Goal: Find specific page/section: Find specific page/section

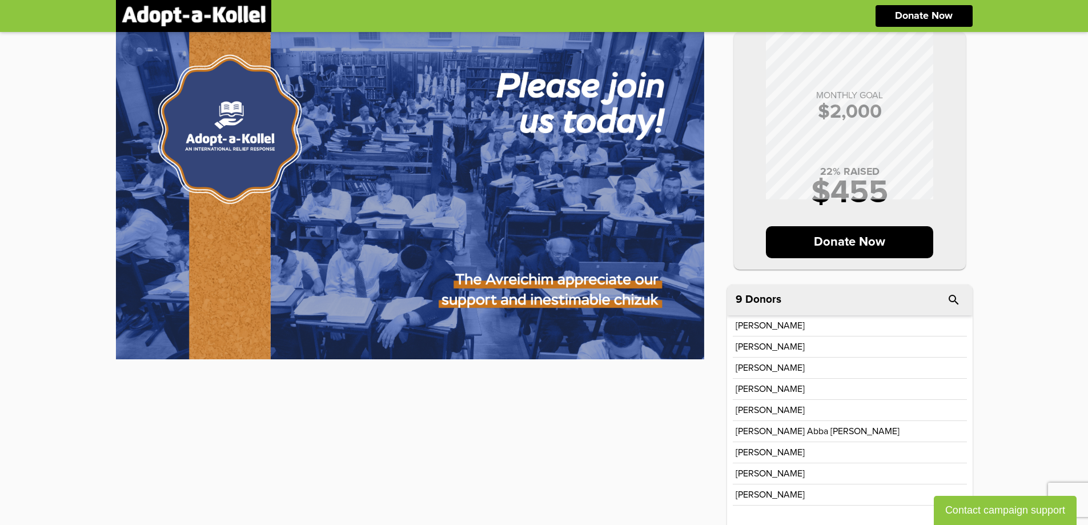
scroll to position [17, 0]
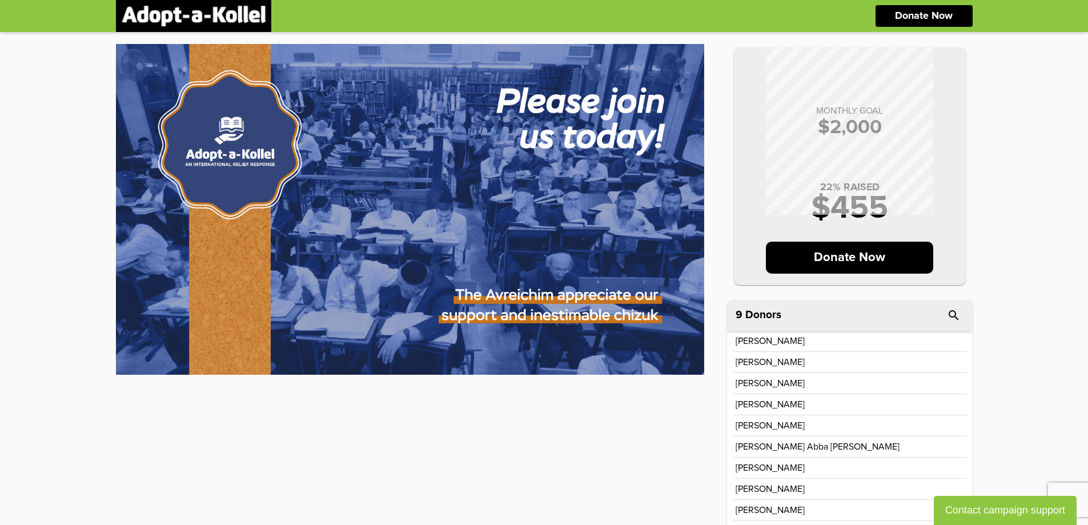
drag, startPoint x: 744, startPoint y: 471, endPoint x: 817, endPoint y: 467, distance: 73.8
click at [807, 468] on div "Menachem Nagel" at bounding box center [850, 467] width 229 height 9
click at [824, 465] on div "Menachem Nagel" at bounding box center [850, 467] width 229 height 9
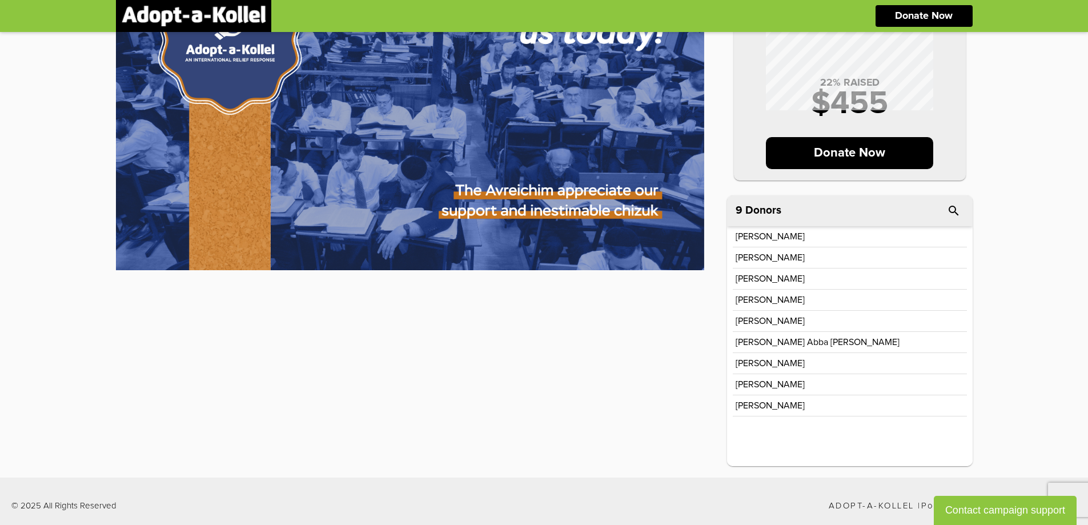
scroll to position [131, 0]
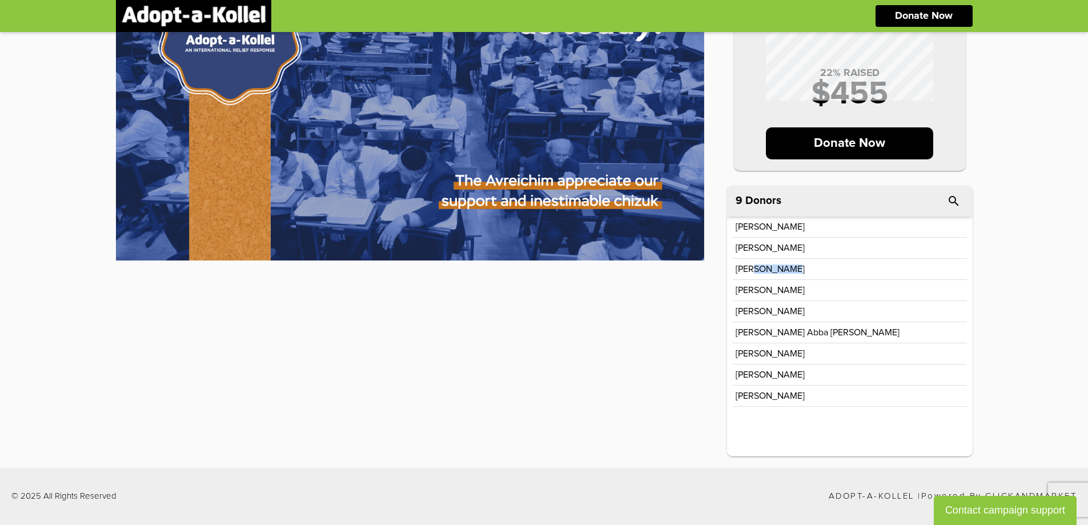
drag, startPoint x: 751, startPoint y: 270, endPoint x: 792, endPoint y: 279, distance: 42.0
click at [789, 272] on p "Eliezer Paskes" at bounding box center [770, 268] width 69 height 9
click at [696, 369] on div "MONTHLY GOAL $ 2,000 22 % RAISED $ 455 Donate Now MONTHLY GOAL $ 2,000 22 % RAI…" at bounding box center [544, 190] width 857 height 555
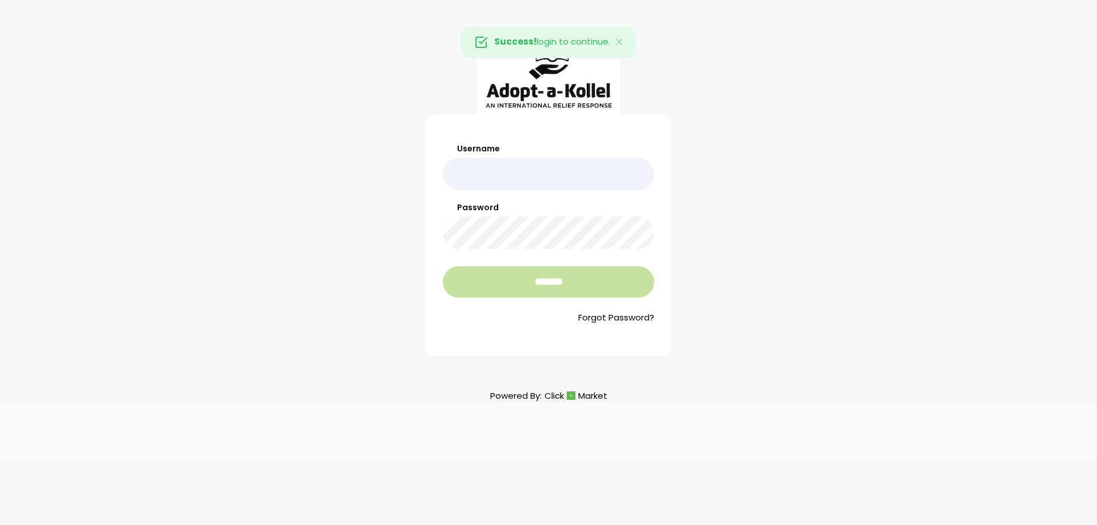
type input "******"
click at [532, 278] on input "*******" at bounding box center [548, 281] width 211 height 31
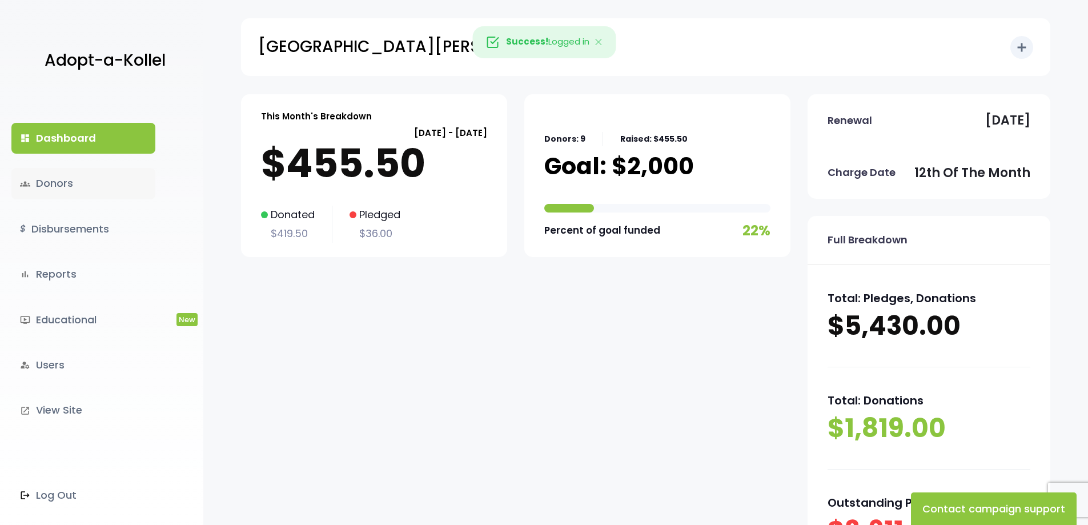
click at [48, 183] on link "groups Donors" at bounding box center [83, 183] width 144 height 31
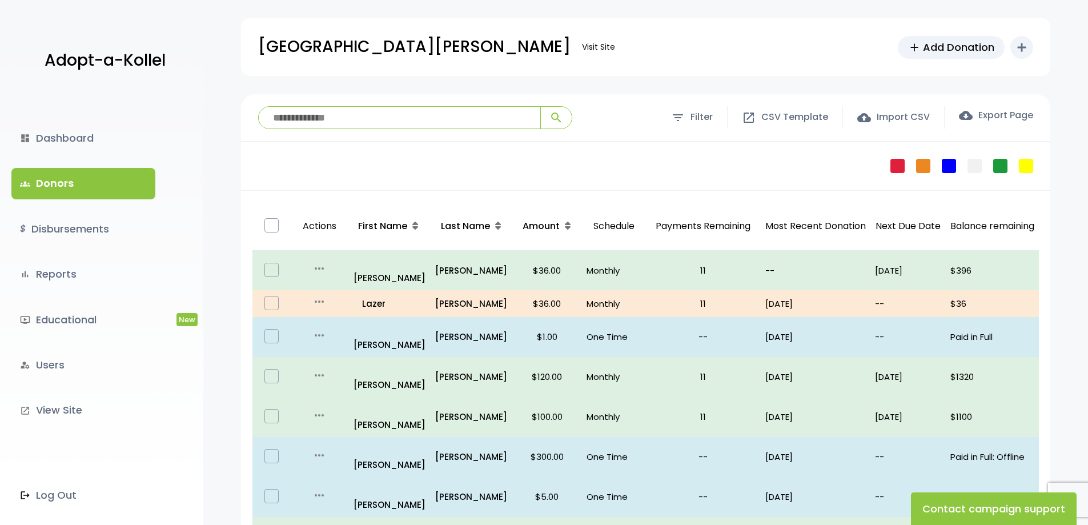
scroll to position [57, 0]
